Goal: Task Accomplishment & Management: Manage account settings

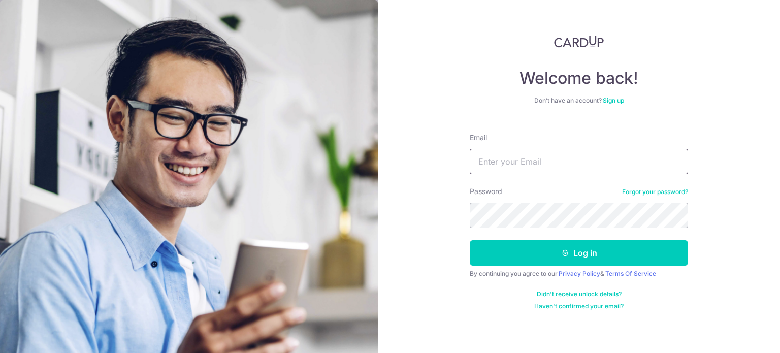
type input "[EMAIL_ADDRESS][DOMAIN_NAME]"
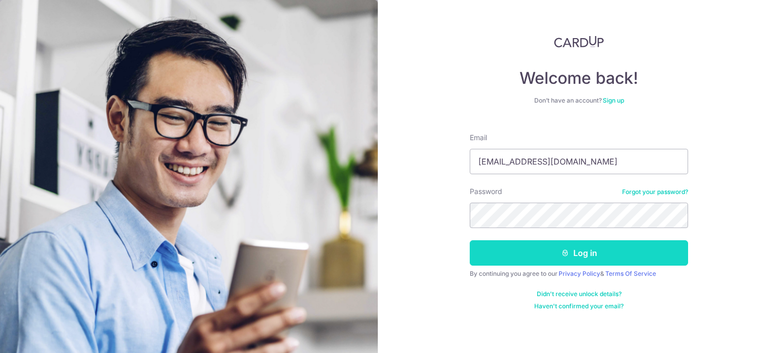
click at [559, 250] on button "Log in" at bounding box center [579, 252] width 218 height 25
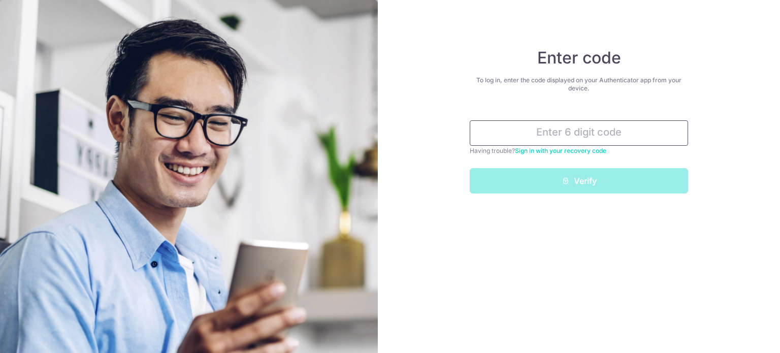
click at [545, 136] on input "text" at bounding box center [579, 132] width 218 height 25
click at [583, 130] on input "text" at bounding box center [579, 132] width 218 height 25
paste input "524903"
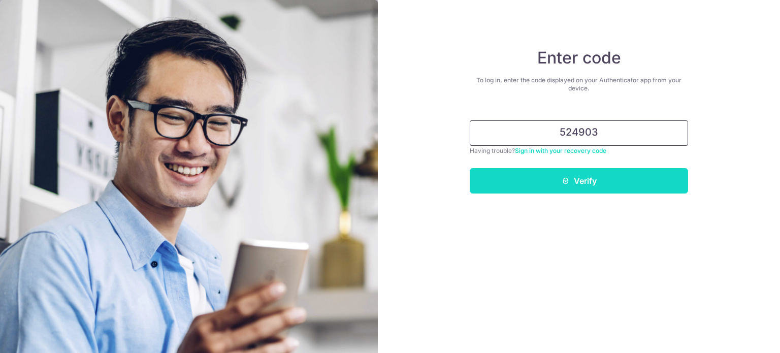
type input "524903"
click at [604, 179] on button "Verify" at bounding box center [579, 180] width 218 height 25
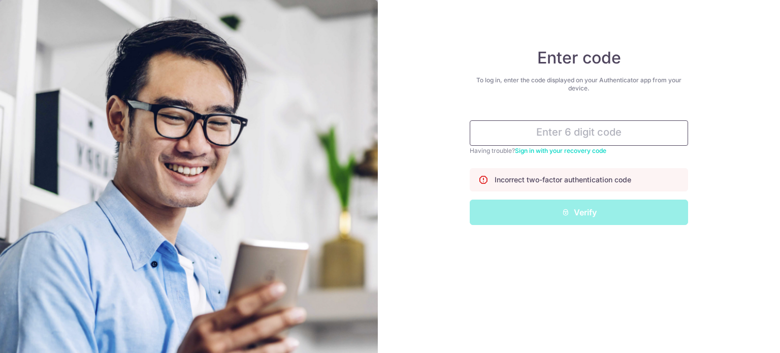
click at [573, 131] on input "text" at bounding box center [579, 132] width 218 height 25
paste input "881207"
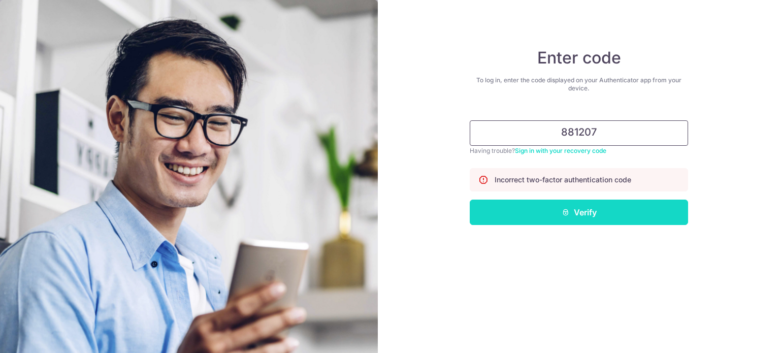
type input "881207"
click at [592, 208] on button "Verify" at bounding box center [579, 212] width 218 height 25
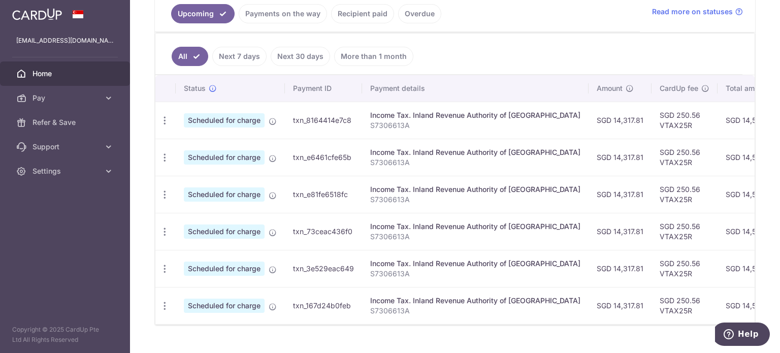
scroll to position [254, 0]
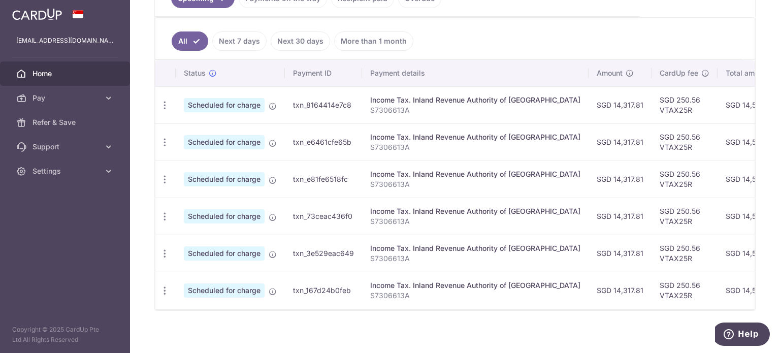
drag, startPoint x: 640, startPoint y: 97, endPoint x: 668, endPoint y: 97, distance: 28.5
click at [668, 97] on td "SGD 250.56 VTAX25R" at bounding box center [685, 104] width 66 height 37
copy td "250.56"
